Goal: Task Accomplishment & Management: Complete application form

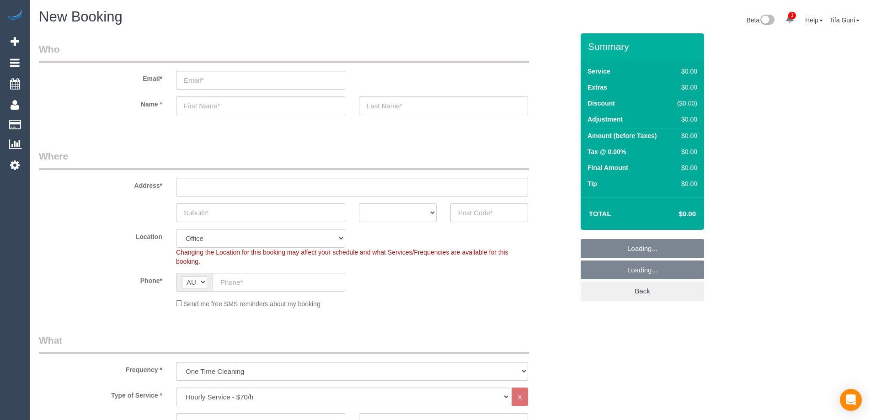
select select "object:2093"
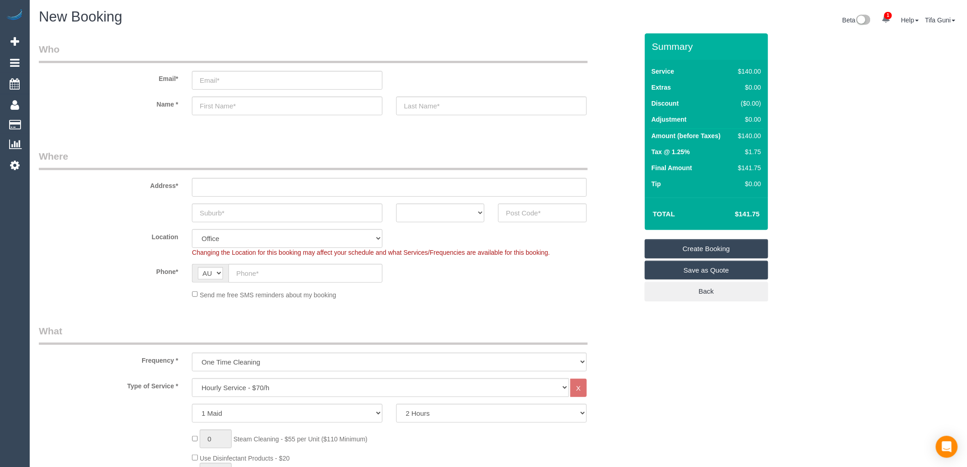
click at [252, 153] on legend "Where" at bounding box center [313, 159] width 549 height 21
click at [224, 191] on input "text" at bounding box center [389, 187] width 395 height 19
click at [221, 190] on input "text" at bounding box center [389, 187] width 395 height 19
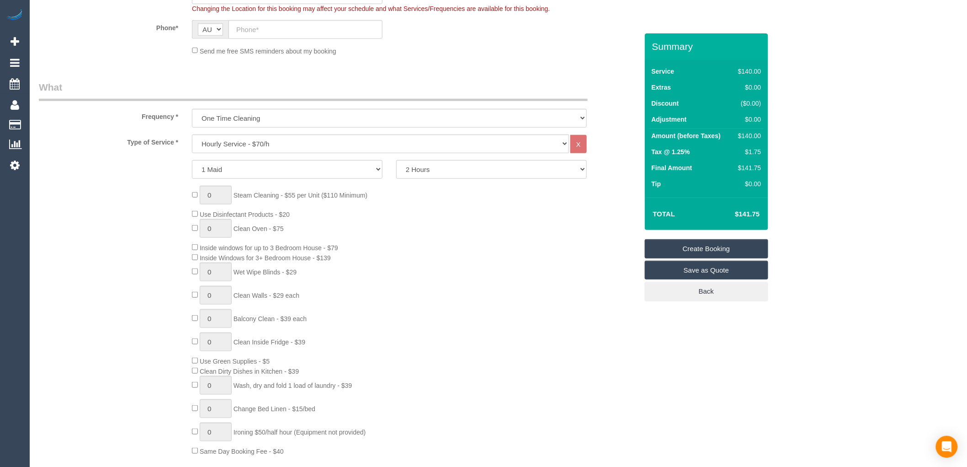
scroll to position [254, 0]
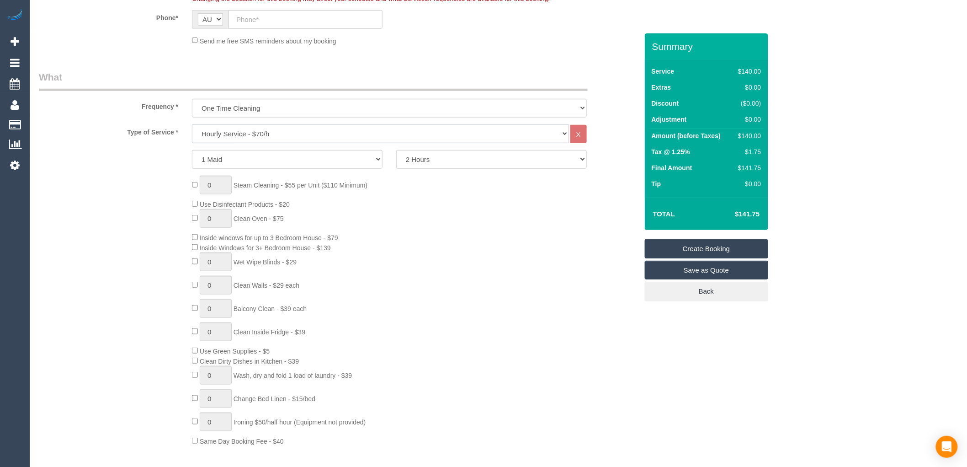
click at [559, 133] on select "Hourly Service - $70/h Hourly Service - $65/h Hourly Service - $60/h Hourly Ser…" at bounding box center [380, 133] width 377 height 19
click at [275, 123] on fieldset "What Frequency * One Time Cleaning Weekly - 10% Off - 10.00% (0% for the First …" at bounding box center [338, 414] width 599 height 688
click at [267, 157] on select "1 Maid 2 Maids" at bounding box center [287, 159] width 191 height 19
click at [257, 134] on select "Hourly Service - $70/h Hourly Service - $65/h Hourly Service - $60/h Hourly Ser…" at bounding box center [380, 133] width 377 height 19
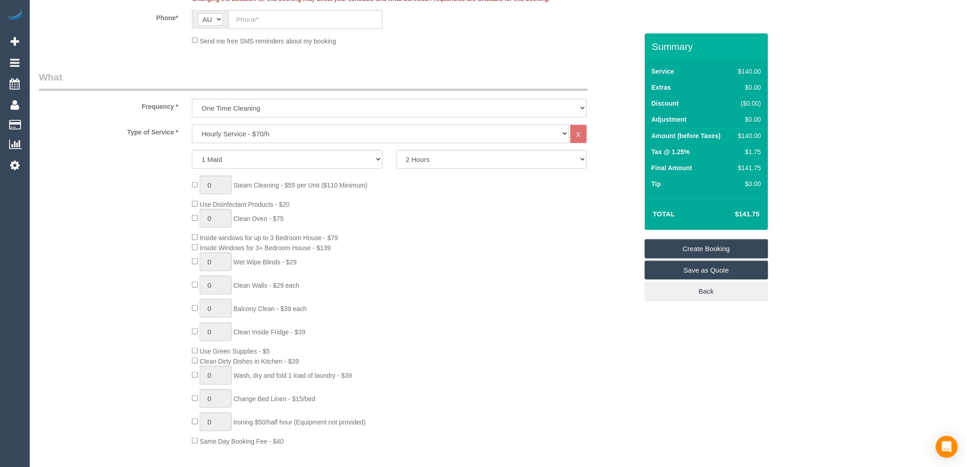
select select "211"
click at [192, 125] on select "Hourly Service - $70/h Hourly Service - $65/h Hourly Service - $60/h Hourly Ser…" at bounding box center [380, 133] width 377 height 19
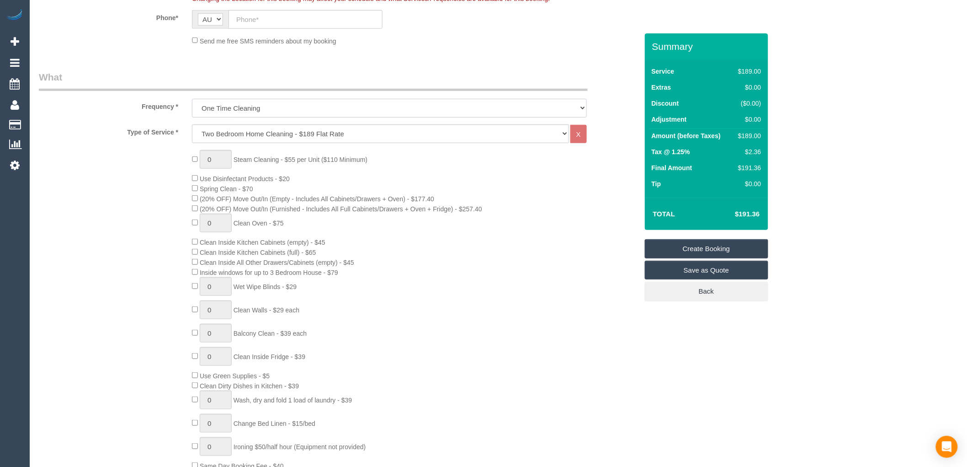
click at [273, 110] on select "One Time Cleaning Weekly - 10% Off - 10.00% (0% for the First Booking) Fortnigh…" at bounding box center [389, 108] width 395 height 19
select select "object:2095"
click at [192, 99] on select "One Time Cleaning Weekly - 10% Off - 10.00% (0% for the First Booking) Fortnigh…" at bounding box center [389, 108] width 395 height 19
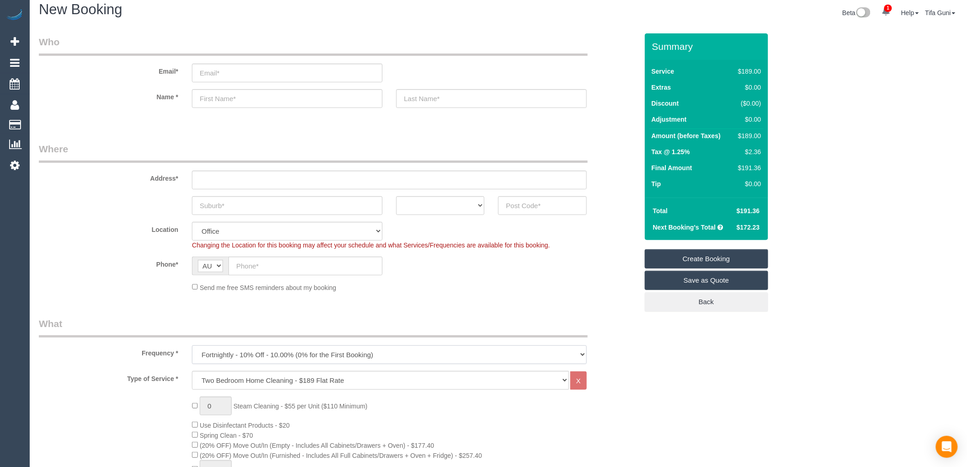
scroll to position [0, 0]
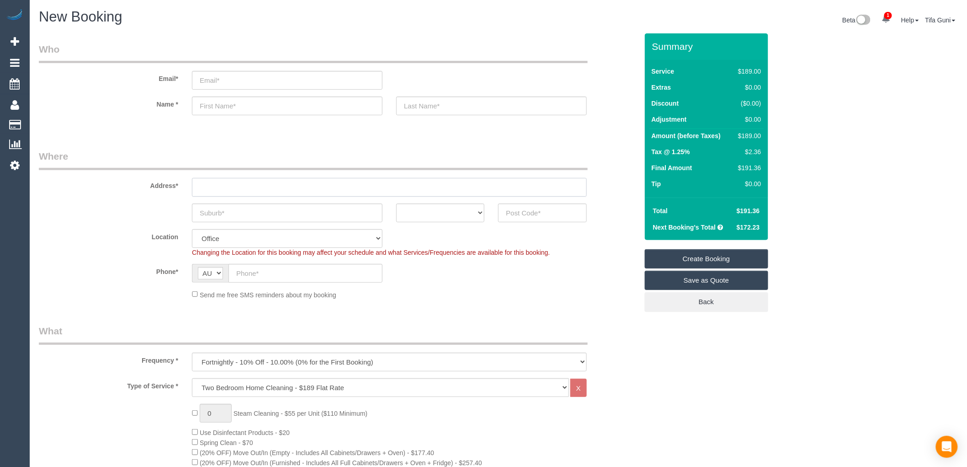
click at [214, 186] on input "text" at bounding box center [389, 187] width 395 height 19
click at [208, 187] on input "text" at bounding box center [389, 187] width 395 height 19
drag, startPoint x: 272, startPoint y: 184, endPoint x: 197, endPoint y: 185, distance: 74.5
click at [197, 185] on input "[STREET_ADDRESS]" at bounding box center [389, 187] width 395 height 19
type input "[STREET_ADDRESS]"
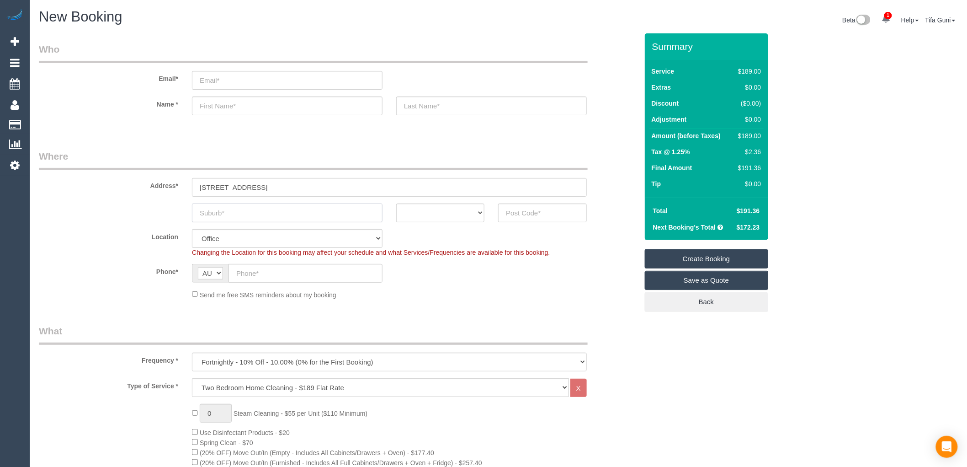
click at [240, 216] on input "text" at bounding box center [287, 212] width 191 height 19
type input "g"
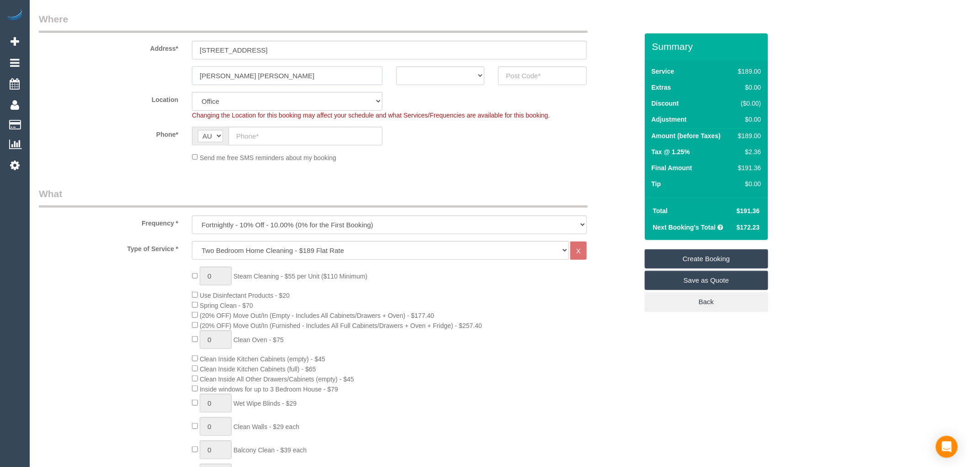
scroll to position [152, 0]
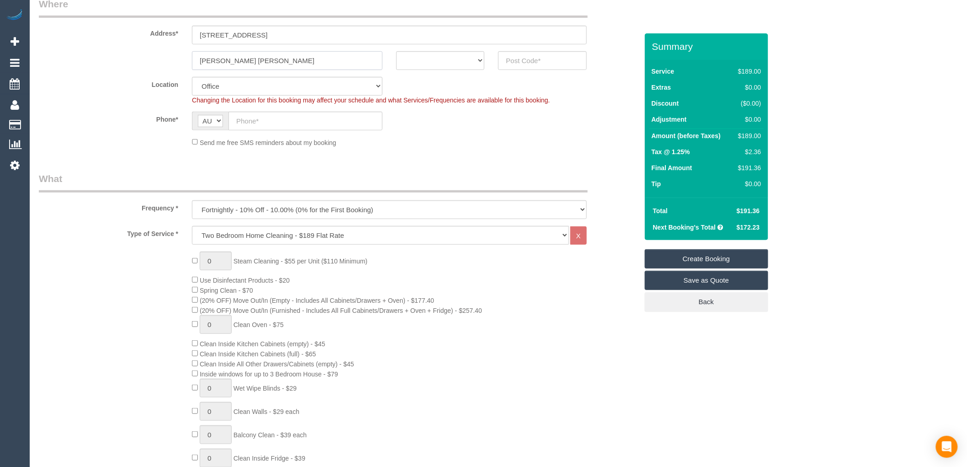
type input "[PERSON_NAME] [PERSON_NAME]"
click at [264, 125] on input "text" at bounding box center [306, 121] width 154 height 19
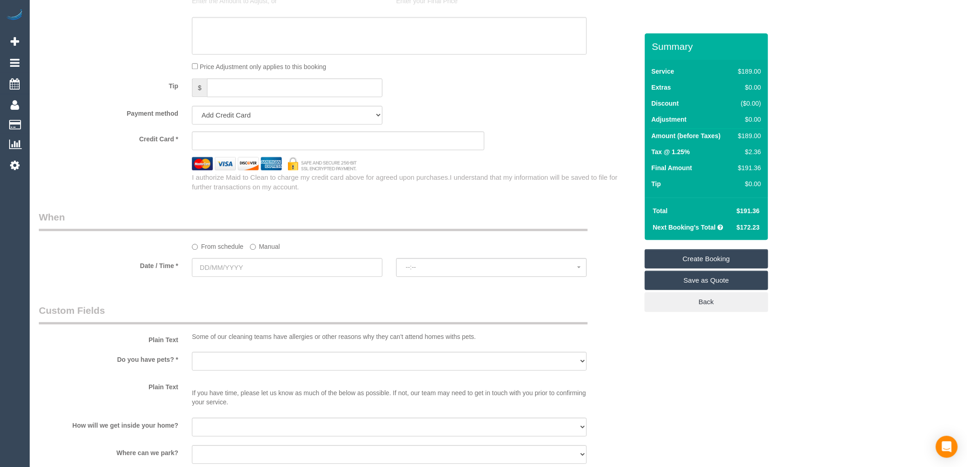
scroll to position [863, 0]
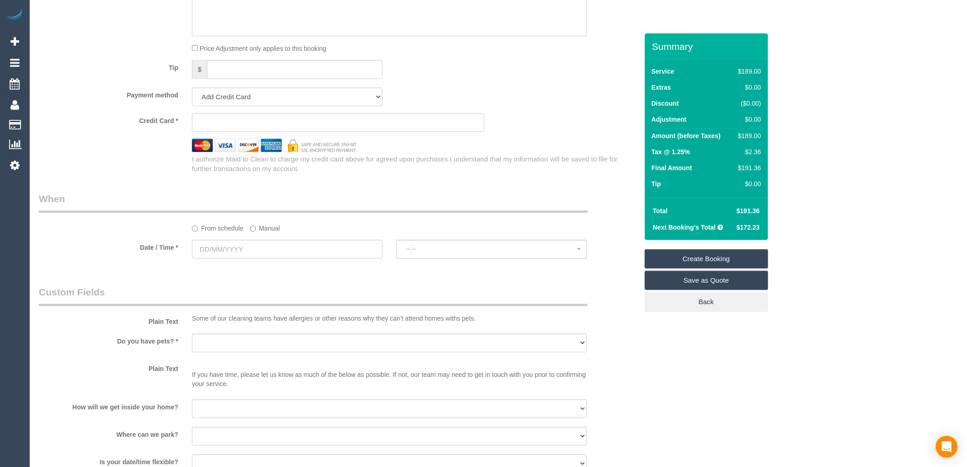
type input "0402 351 196"
click at [231, 258] on input "text" at bounding box center [287, 249] width 191 height 19
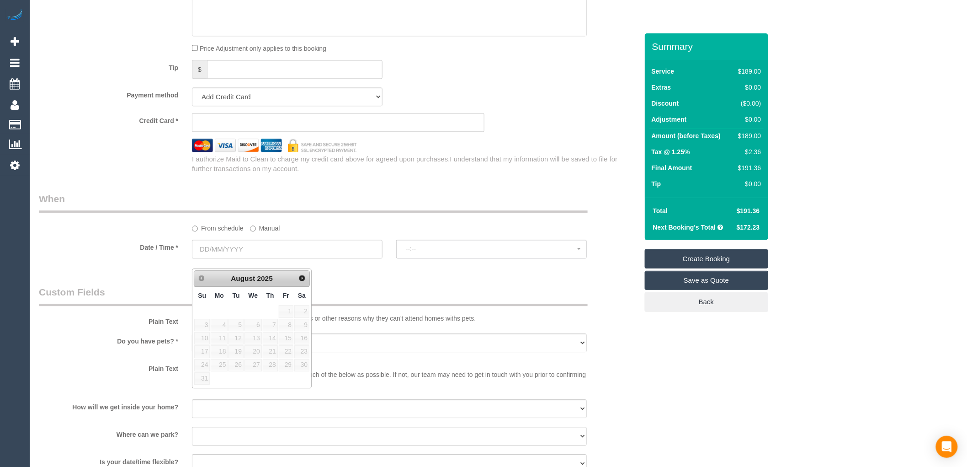
click at [254, 337] on span "13" at bounding box center [253, 338] width 17 height 12
click at [304, 277] on span "Next" at bounding box center [302, 277] width 7 height 7
click at [302, 276] on span "Next" at bounding box center [302, 277] width 7 height 7
click at [300, 278] on span "Next" at bounding box center [302, 277] width 7 height 7
click at [303, 280] on span "Next" at bounding box center [302, 277] width 7 height 7
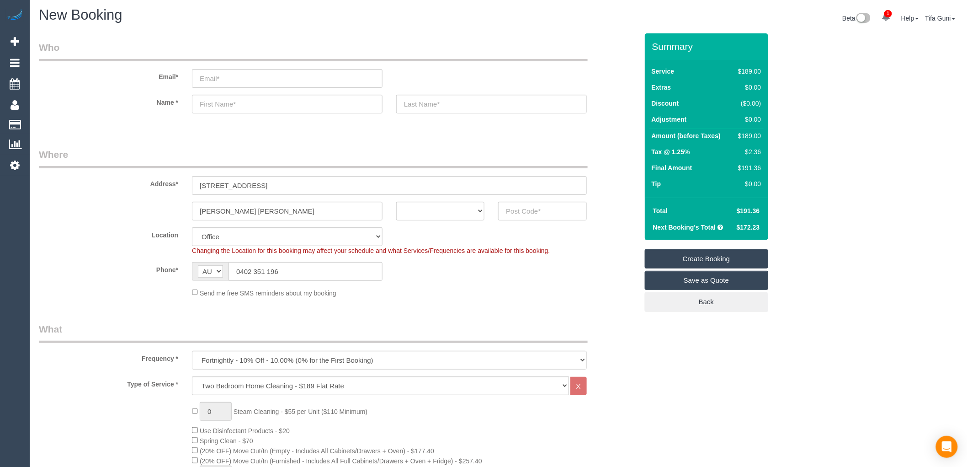
scroll to position [0, 0]
click at [519, 213] on input "text" at bounding box center [542, 212] width 88 height 19
type input "3146"
click at [469, 209] on select "ACT [GEOGRAPHIC_DATA] NT [GEOGRAPHIC_DATA] SA TAS [GEOGRAPHIC_DATA] [GEOGRAPHIC…" at bounding box center [440, 212] width 88 height 19
select select "55"
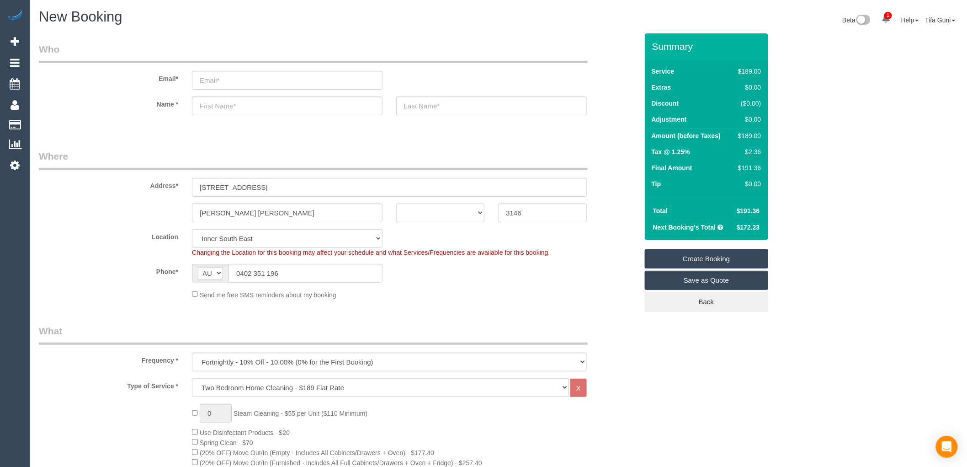
select select "object:2187"
select select "VIC"
click at [396, 203] on select "ACT [GEOGRAPHIC_DATA] NT [GEOGRAPHIC_DATA] SA TAS [GEOGRAPHIC_DATA] [GEOGRAPHIC…" at bounding box center [440, 212] width 88 height 19
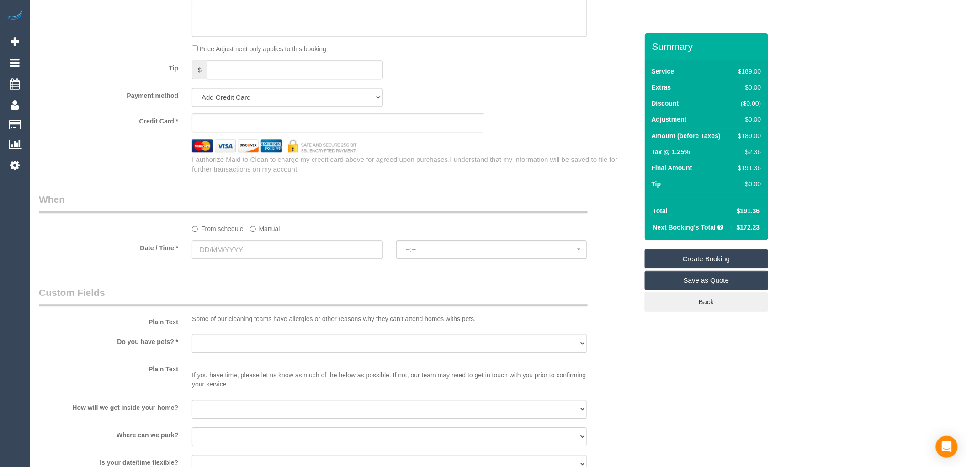
scroll to position [863, 0]
click at [229, 258] on input "text" at bounding box center [287, 249] width 191 height 19
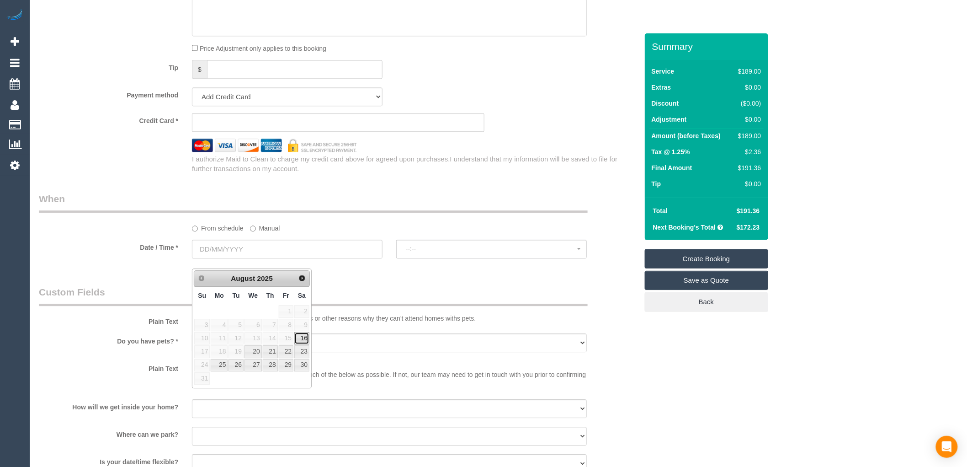
click at [303, 343] on link "16" at bounding box center [301, 338] width 15 height 12
type input "[DATE]"
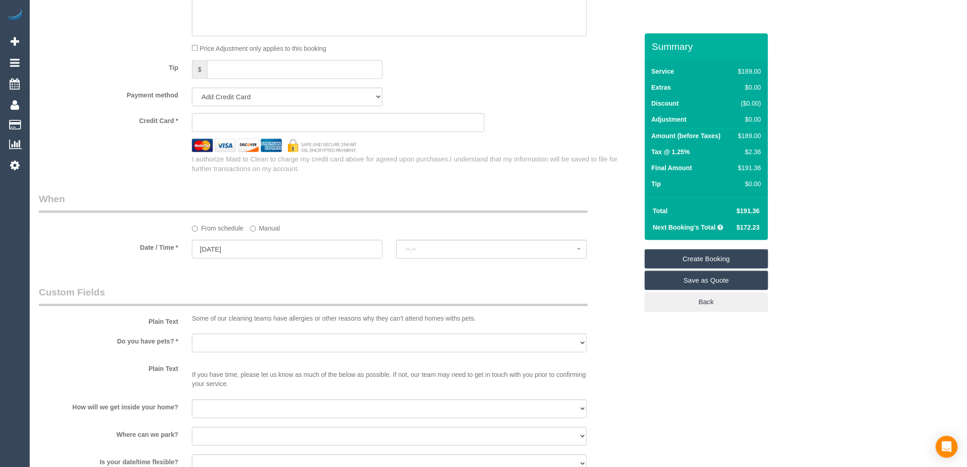
select select "spot1"
click at [438, 252] on span "07:00 - 08:00" at bounding box center [491, 248] width 171 height 7
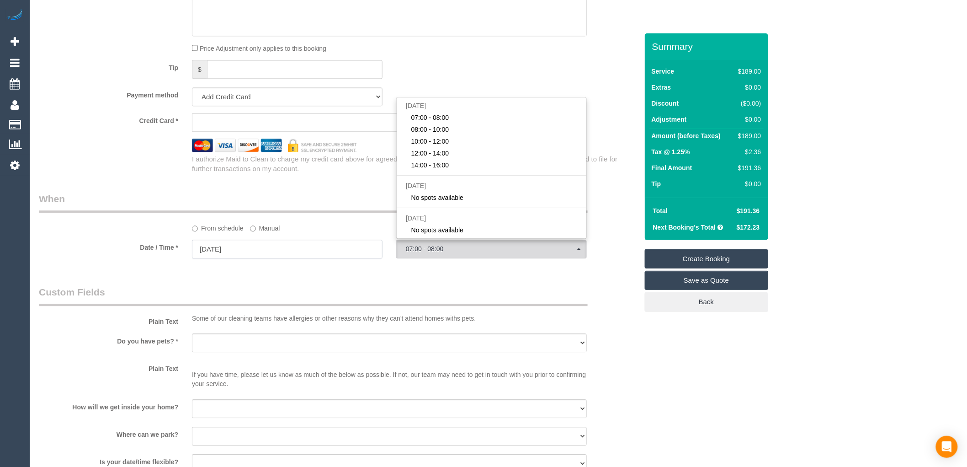
click at [272, 258] on input "[DATE]" at bounding box center [287, 249] width 191 height 19
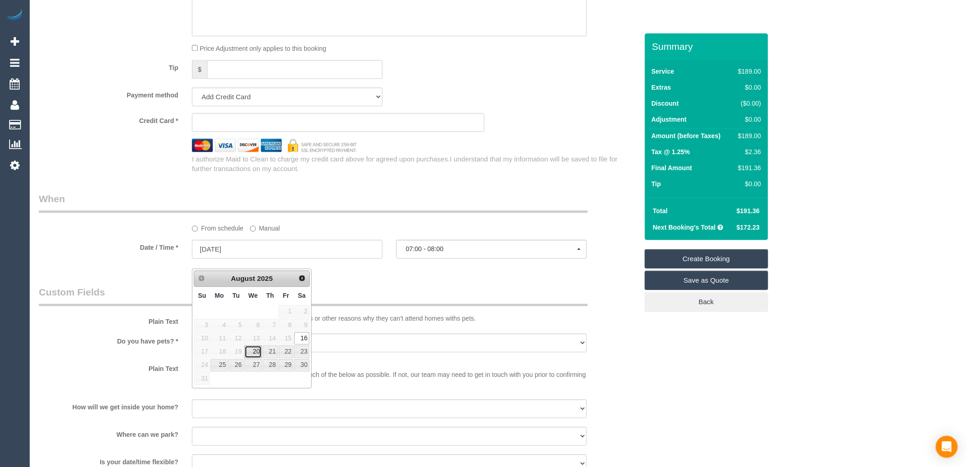
click at [256, 352] on link "20" at bounding box center [253, 351] width 17 height 12
type input "[DATE]"
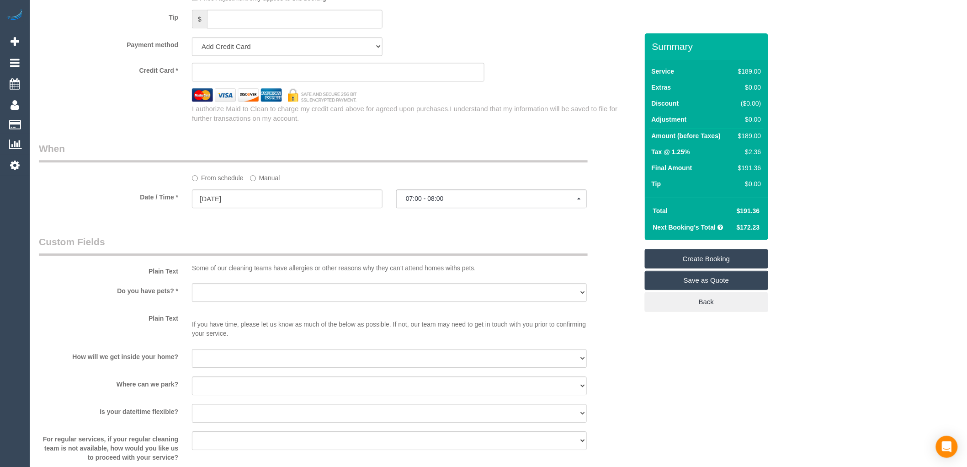
scroll to position [914, 0]
click at [435, 201] on span "07:00 - 08:00" at bounding box center [491, 197] width 171 height 7
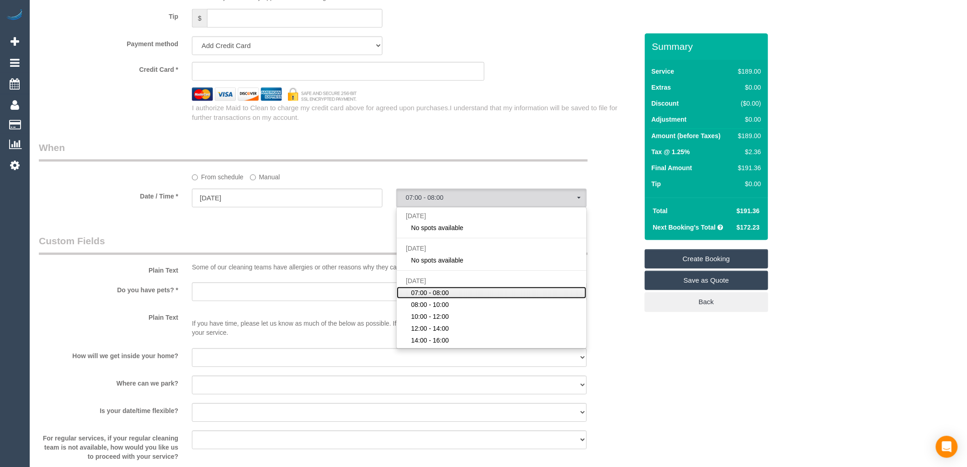
click at [450, 299] on link "07:00 - 08:00" at bounding box center [492, 293] width 190 height 12
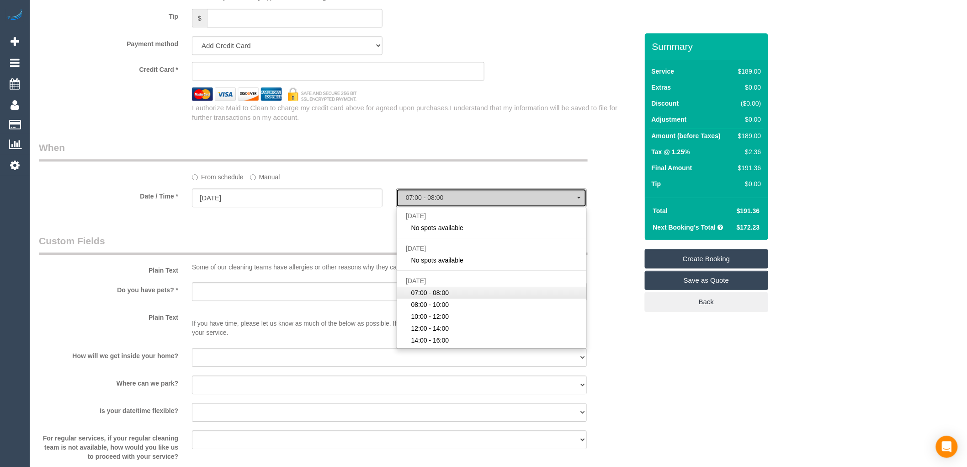
select select "spot9"
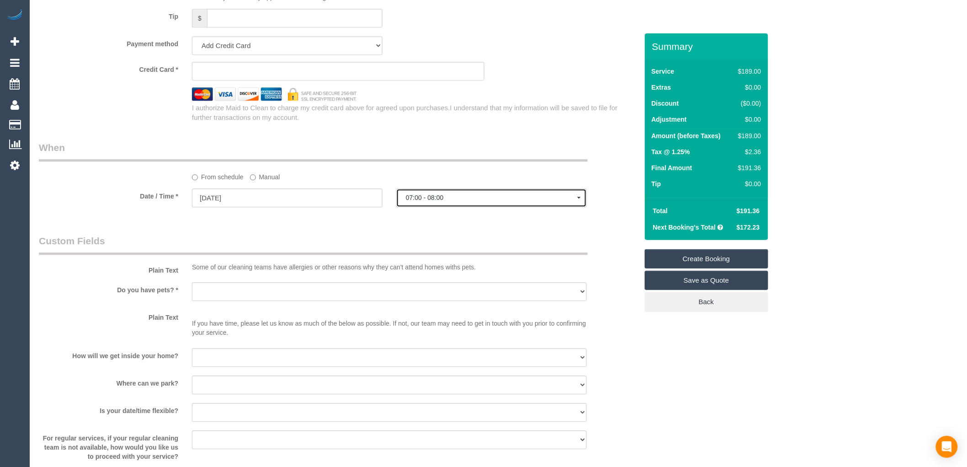
scroll to position [965, 0]
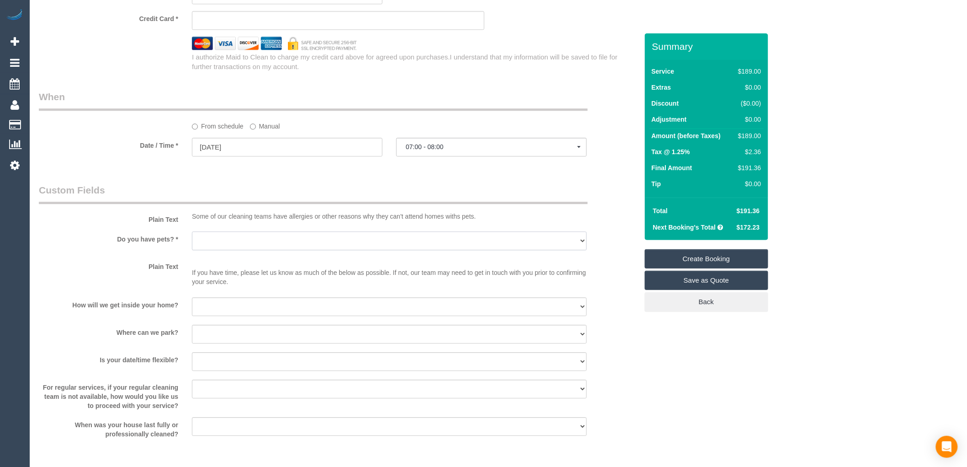
click at [287, 250] on select "Yes - Cats Yes - Dogs No pets Yes - Dogs and Cats Yes - Other" at bounding box center [389, 240] width 395 height 19
select select "number:32"
click at [192, 241] on select "Yes - Cats Yes - Dogs No pets Yes - Dogs and Cats Yes - Other" at bounding box center [389, 240] width 395 height 19
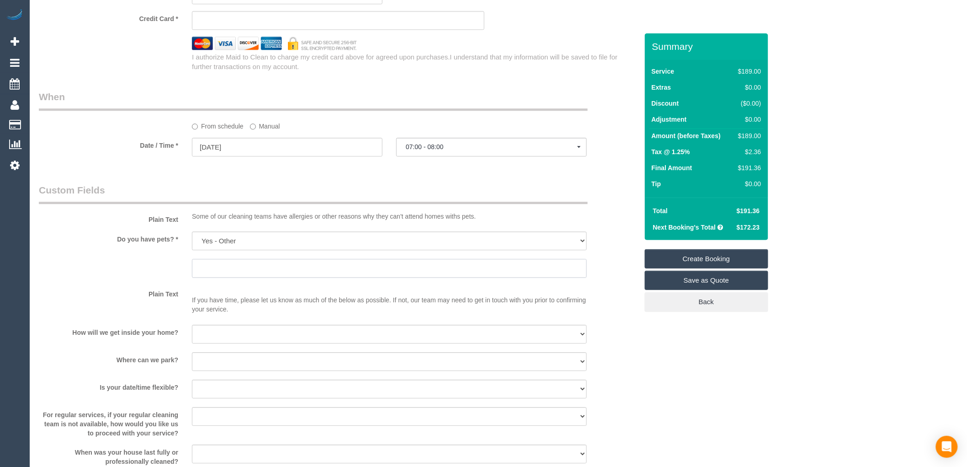
click at [222, 277] on input "text" at bounding box center [389, 268] width 395 height 19
type input "Lizard, Parrot, Chicken"
click at [603, 279] on div "Do you have pets? * Yes - Cats Yes - Dogs No pets Yes - Dogs and Cats Yes - Oth…" at bounding box center [338, 255] width 613 height 48
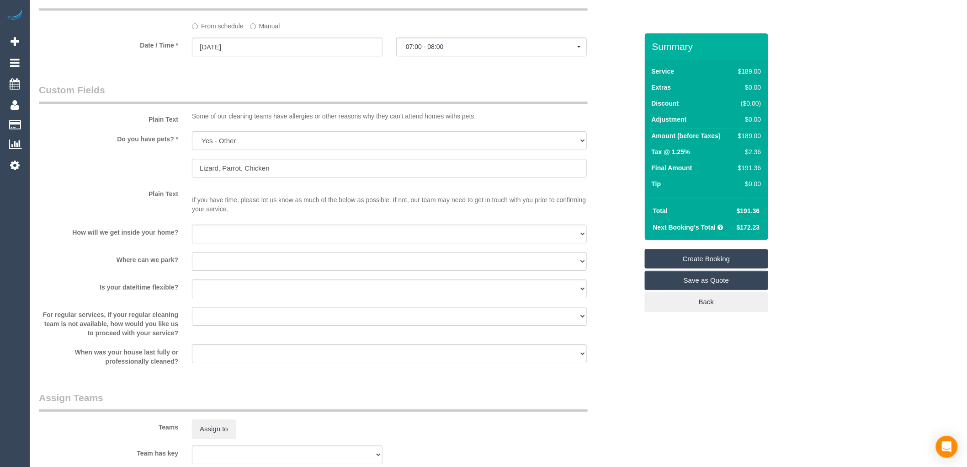
scroll to position [1067, 0]
click at [245, 242] on select "I will be home Key will be left (please provide details below) Lock box/Access …" at bounding box center [389, 232] width 395 height 19
select select "number:14"
click at [192, 233] on select "I will be home Key will be left (please provide details below) Lock box/Access …" at bounding box center [389, 232] width 395 height 19
click at [240, 269] on select "I will provide parking on-site Free street parking Paid street parking (cost wi…" at bounding box center [389, 260] width 395 height 19
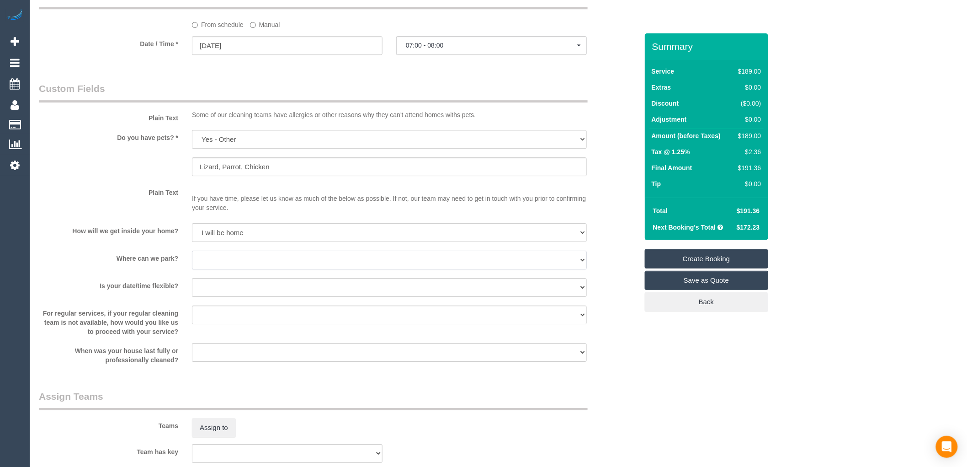
select select "number:19"
click at [192, 260] on select "I will provide parking on-site Free street parking Paid street parking (cost wi…" at bounding box center [389, 260] width 395 height 19
click at [234, 297] on select "Yes - date and time Yes - date but not time Yes - time but not date No - No fle…" at bounding box center [389, 287] width 395 height 19
select select "number:22"
click at [192, 288] on select "Yes - date and time Yes - date but not time Yes - time but not date No - No fle…" at bounding box center [389, 287] width 395 height 19
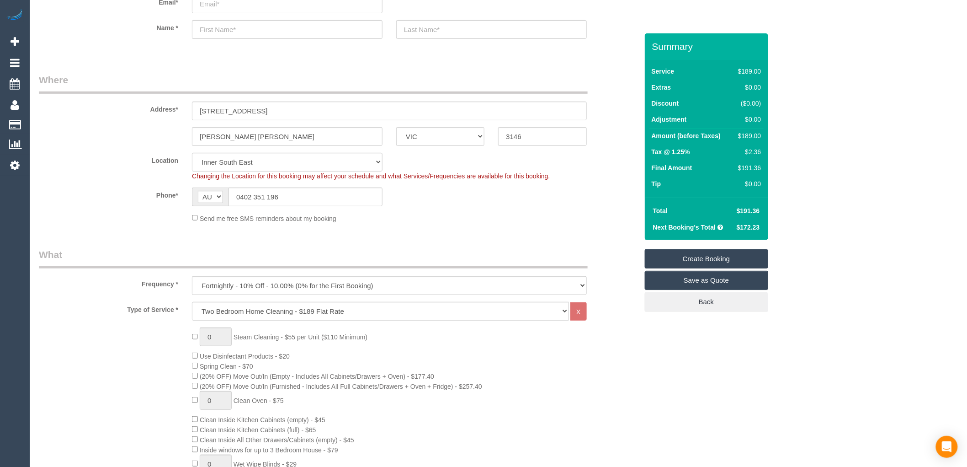
scroll to position [0, 0]
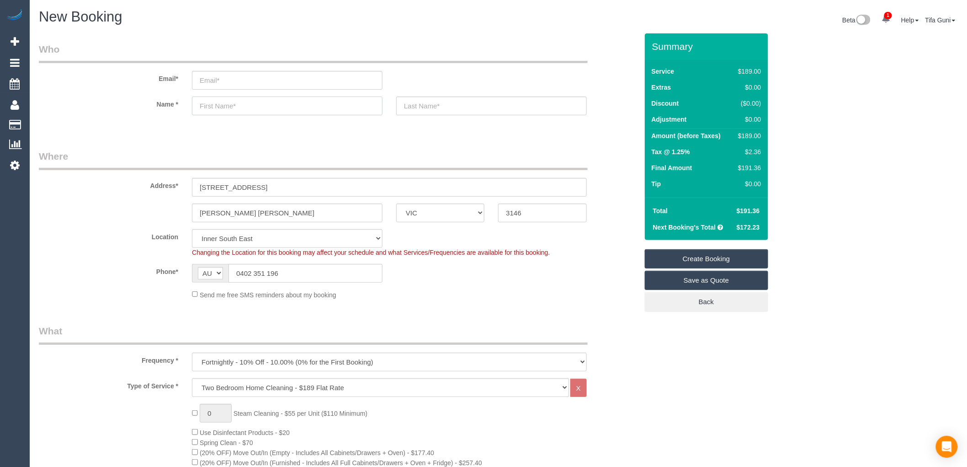
click at [226, 110] on input "text" at bounding box center [287, 105] width 191 height 19
type input "[PERSON_NAME]"
click at [462, 106] on input "text" at bounding box center [491, 105] width 191 height 19
type input "Wick"
click at [224, 84] on input "email" at bounding box center [287, 80] width 191 height 19
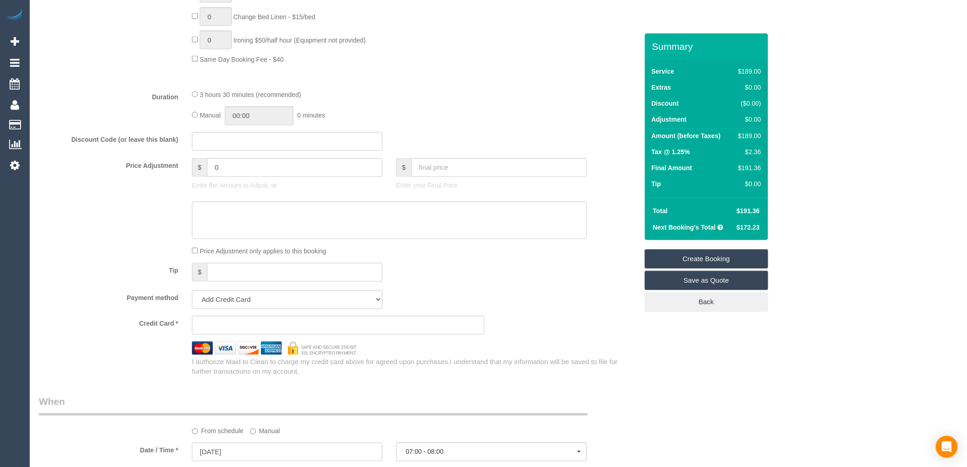
scroll to position [711, 0]
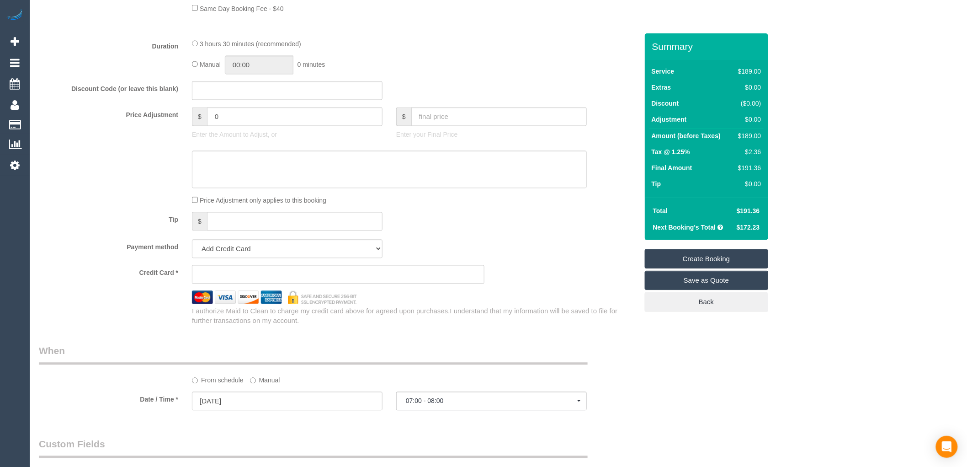
type input "[EMAIL_ADDRESS][DOMAIN_NAME]"
select select "spot14"
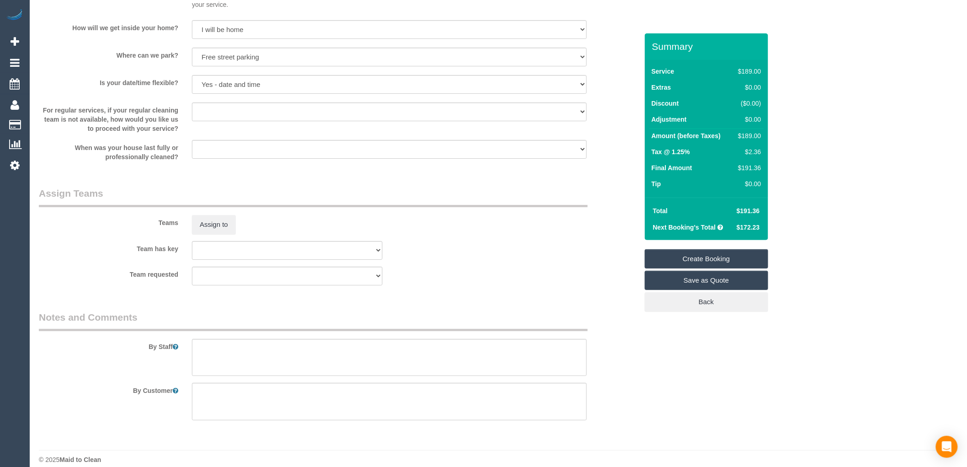
scroll to position [1290, 0]
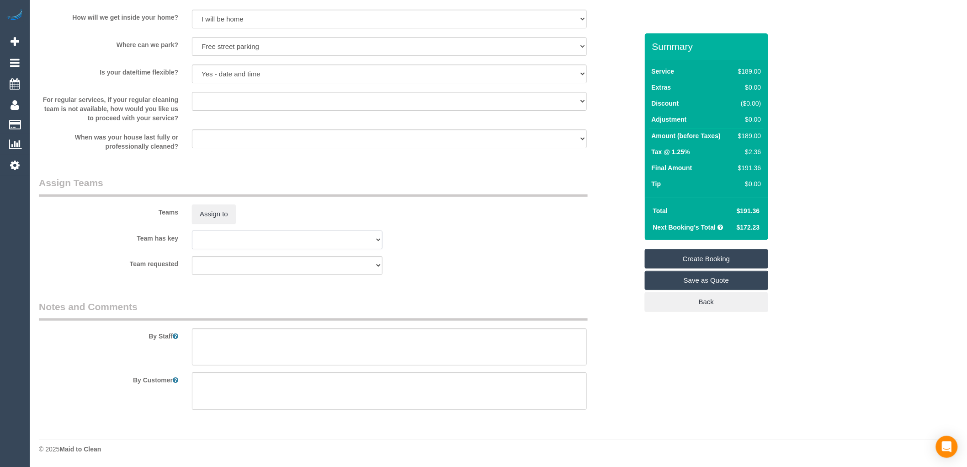
click at [278, 244] on select "(0) Office (1) [PERSON_NAME] (FT) (1) [PERSON_NAME] (FT) (1) [PERSON_NAME] (FT)…" at bounding box center [287, 239] width 191 height 19
click at [593, 226] on sui-booking-teams "Teams Assign to Team has key (0) Office (1) [PERSON_NAME] (FT) (1) [PERSON_NAME…" at bounding box center [338, 225] width 599 height 99
click at [322, 241] on select "(0) Office (1) [PERSON_NAME] (FT) (1) [PERSON_NAME] (FT) (1) [PERSON_NAME] (FT)…" at bounding box center [287, 239] width 191 height 19
click at [305, 272] on select "(0) Office (1) [PERSON_NAME] (FT) (1) [PERSON_NAME] (FT) (1) [PERSON_NAME] (FT)…" at bounding box center [287, 265] width 191 height 19
click at [448, 249] on div "Team has key (0) Office (1) [PERSON_NAME] (FT) (1) [PERSON_NAME] (FT) (1) [PERS…" at bounding box center [338, 239] width 613 height 19
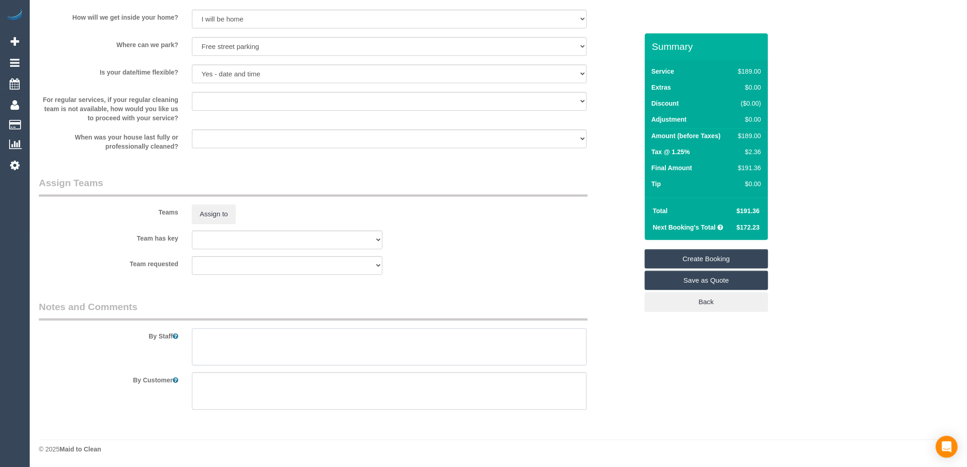
click at [249, 351] on textarea at bounding box center [389, 346] width 395 height 37
click at [220, 336] on textarea at bounding box center [389, 346] width 395 height 37
type textarea "K"
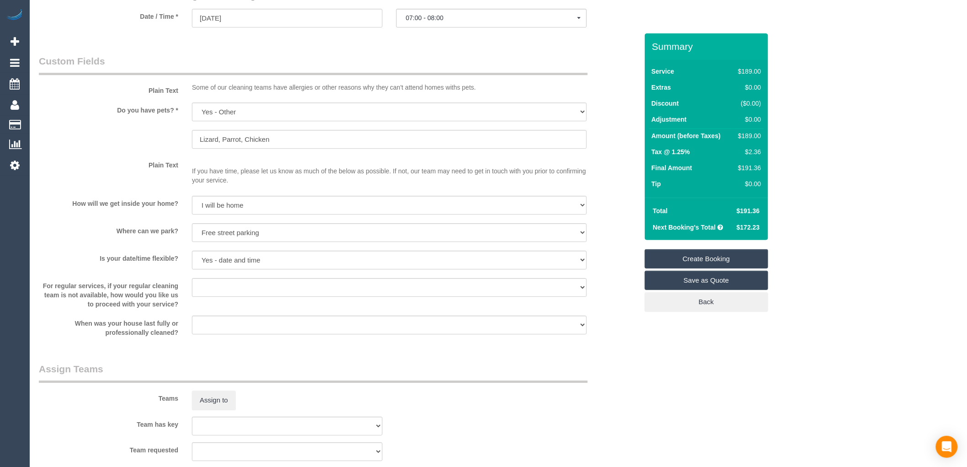
scroll to position [1086, 0]
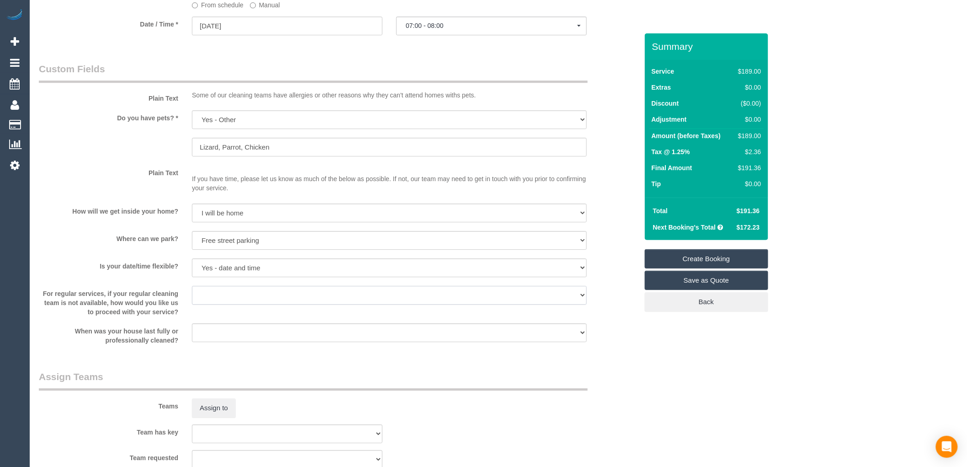
click at [232, 304] on select "Arrange a cleaner to cover and do not bother you Arrange a cleaner to cover and…" at bounding box center [389, 295] width 395 height 19
click at [615, 279] on div "Is your date/time flexible? Yes - date and time Yes - date but not time Yes - t…" at bounding box center [338, 268] width 613 height 21
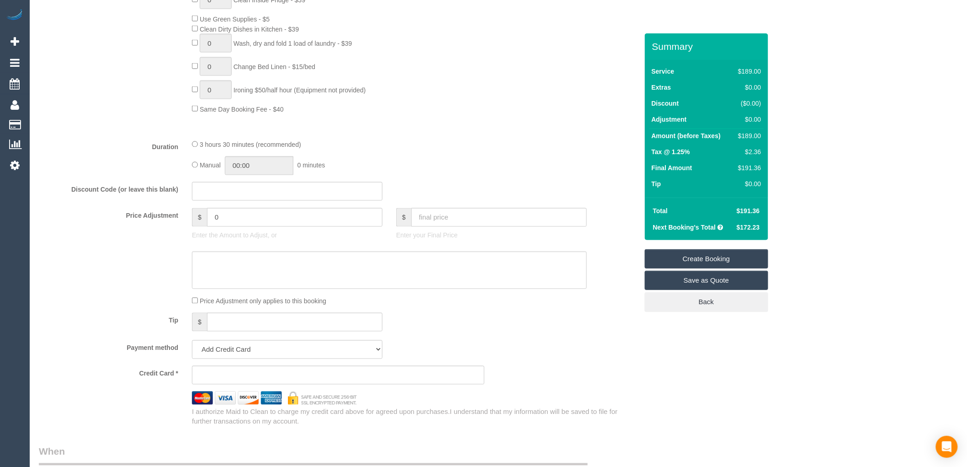
scroll to position [609, 0]
click at [205, 202] on input "text" at bounding box center [287, 192] width 191 height 19
click at [225, 225] on input "0" at bounding box center [295, 218] width 176 height 19
click at [222, 227] on input "0" at bounding box center [295, 218] width 176 height 19
type input "0"
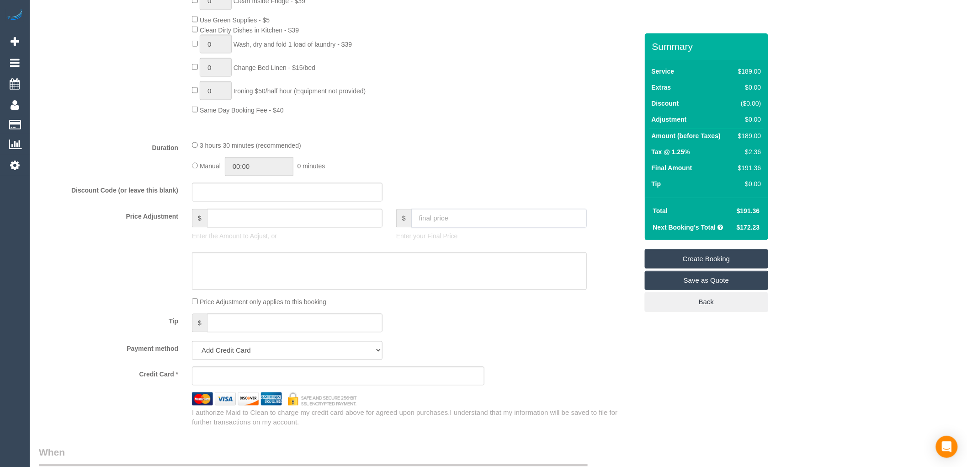
click at [444, 228] on input "text" at bounding box center [499, 218] width 176 height 19
type input "0"
click at [247, 228] on input "0" at bounding box center [295, 218] width 176 height 19
click at [235, 228] on input "0" at bounding box center [295, 218] width 176 height 19
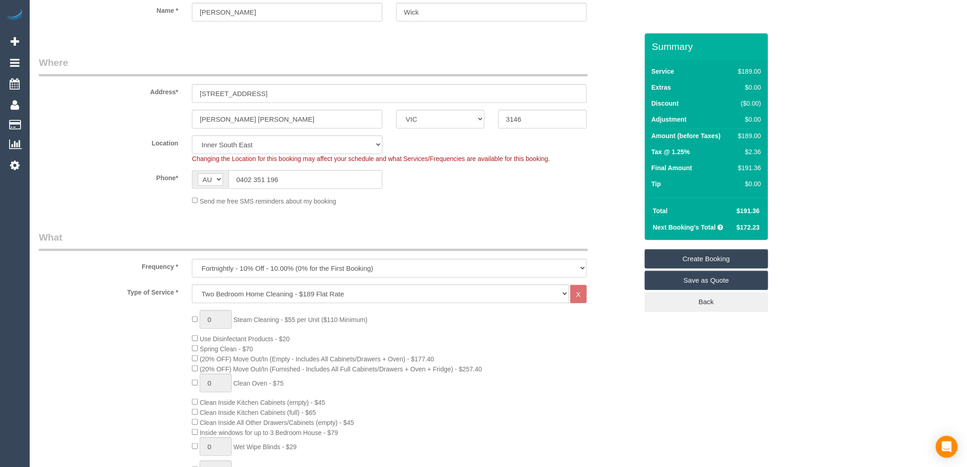
scroll to position [0, 0]
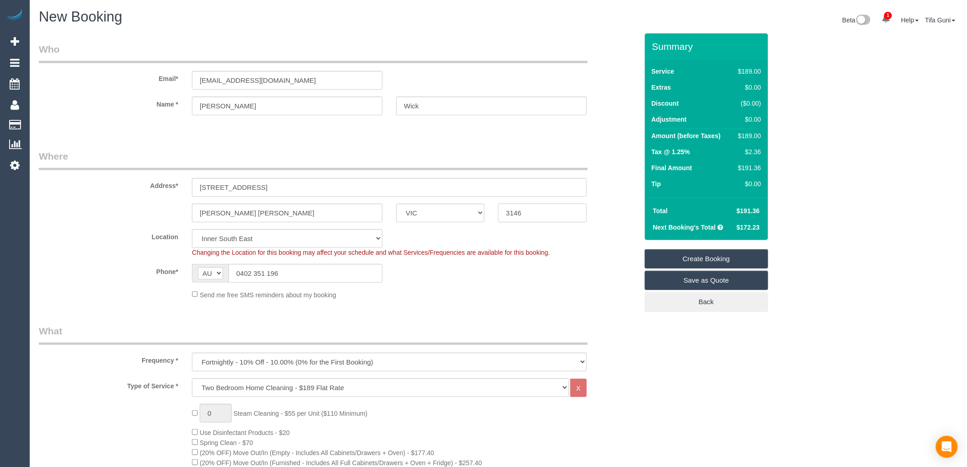
click at [537, 212] on input "3146" at bounding box center [542, 212] width 88 height 19
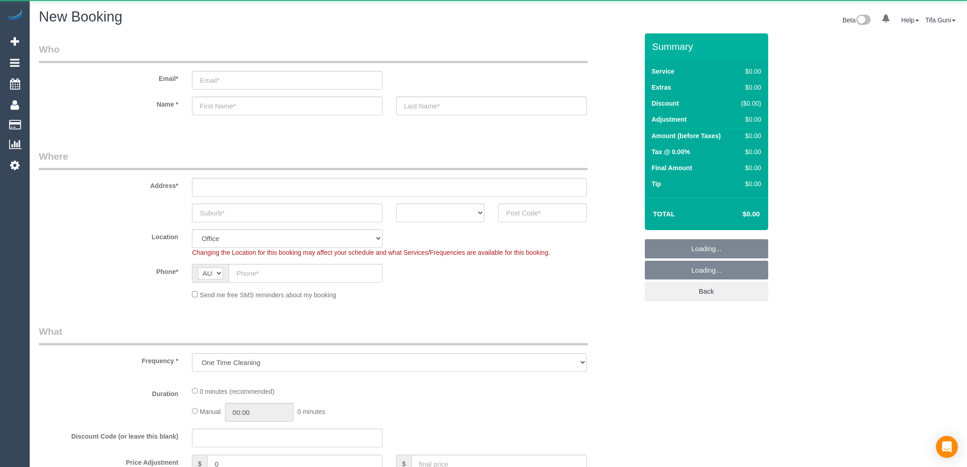
select select "object:1920"
